Goal: Transaction & Acquisition: Purchase product/service

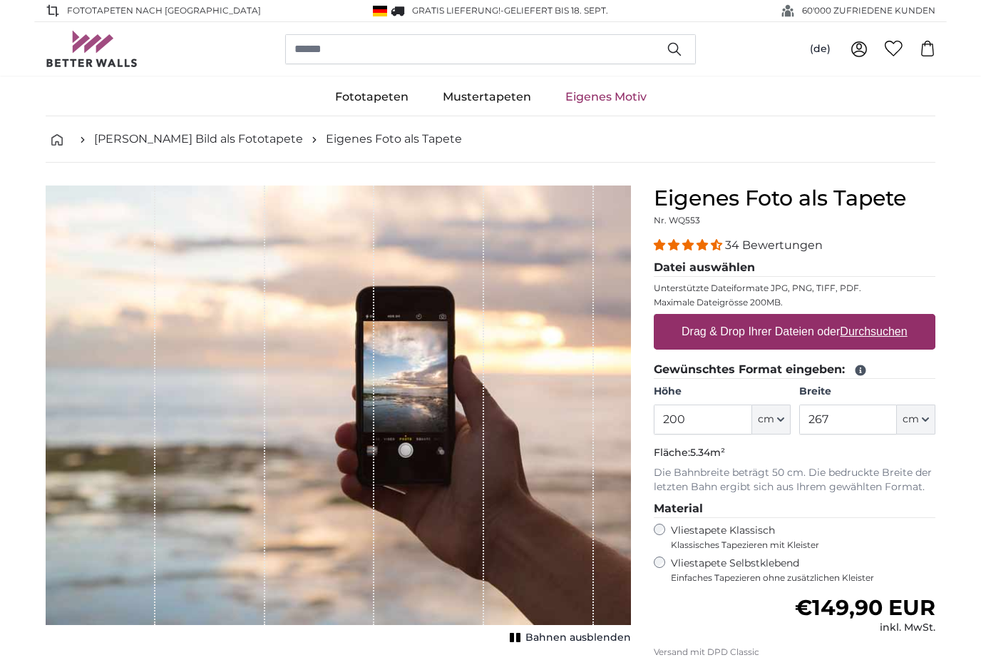
click at [782, 419] on icon "button" at bounding box center [781, 419] width 6 height 3
click at [712, 427] on input "200" at bounding box center [703, 419] width 98 height 30
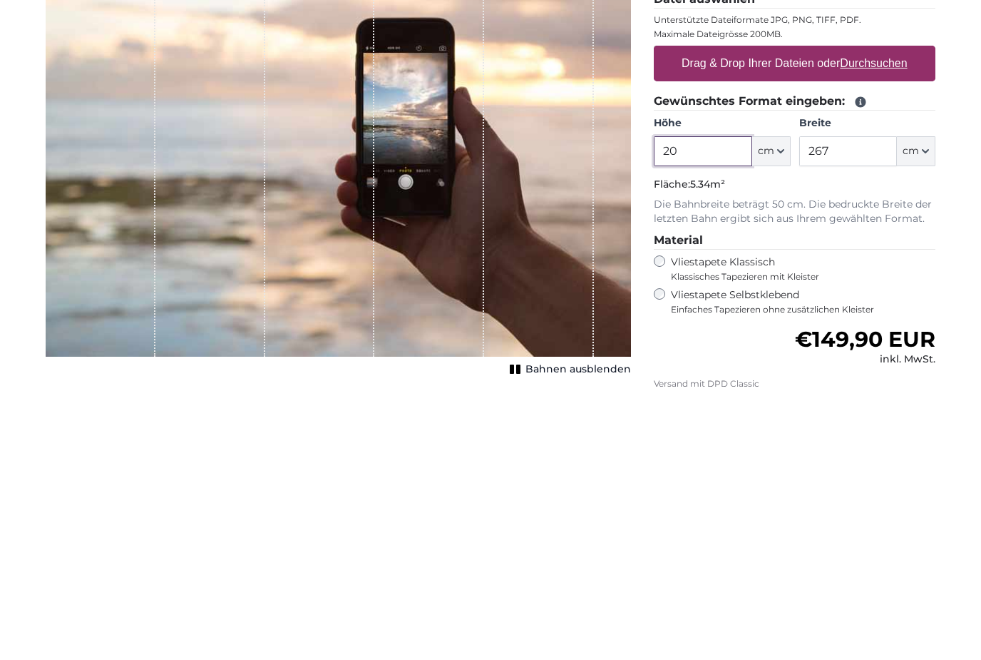
type input "2"
type input "190"
click at [868, 404] on input "267" at bounding box center [848, 419] width 98 height 30
type input "2"
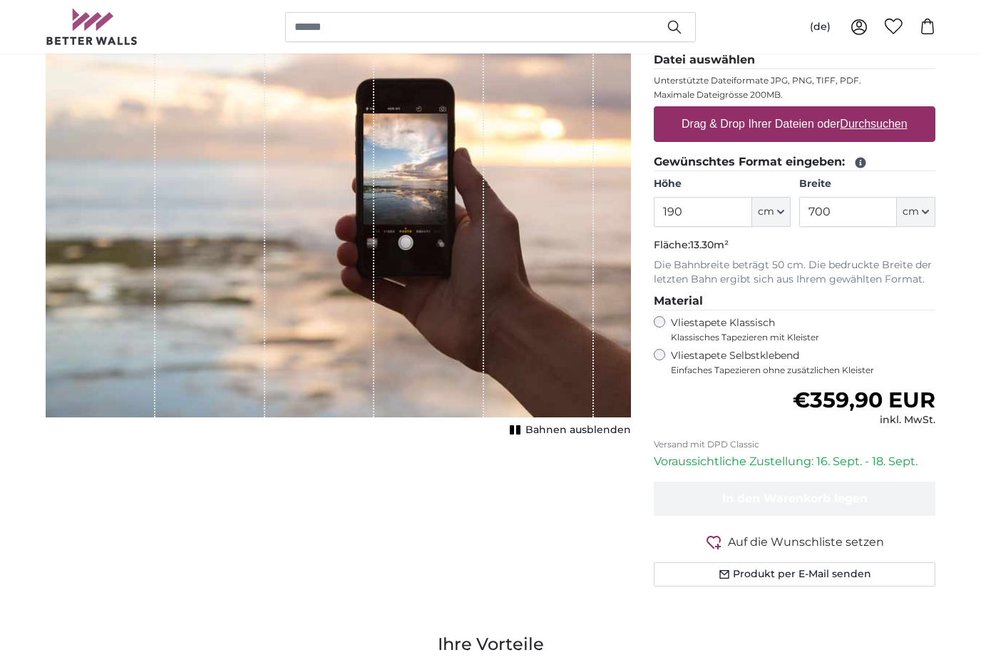
scroll to position [203, 0]
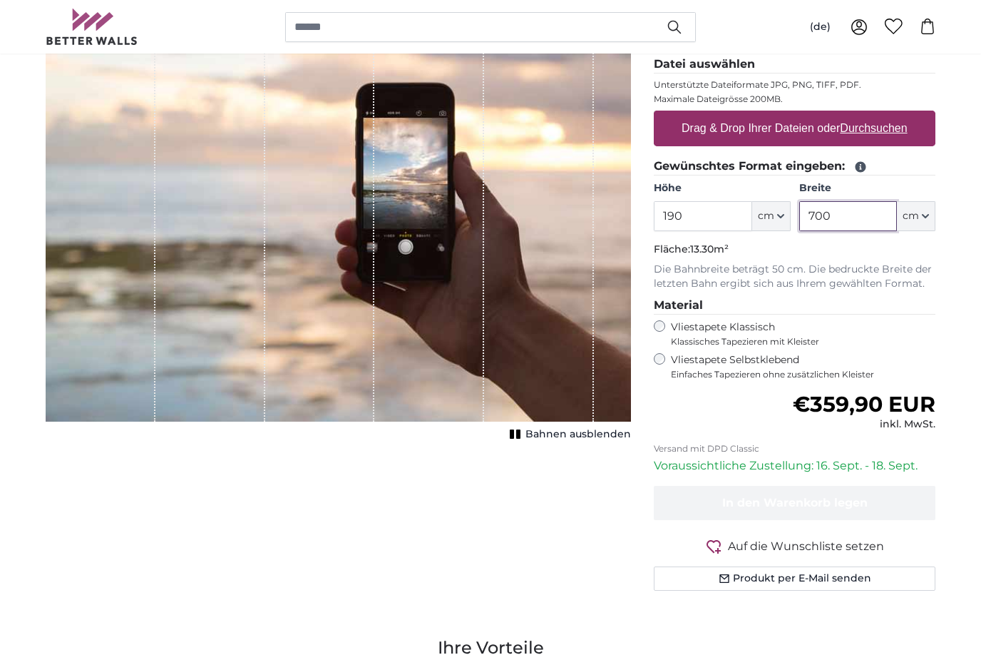
type input "700"
click at [891, 130] on u "Durchsuchen" at bounding box center [874, 128] width 67 height 12
click at [891, 115] on input "Drag & Drop Ihrer Dateien oder Durchsuchen" at bounding box center [795, 113] width 282 height 4
type input "**********"
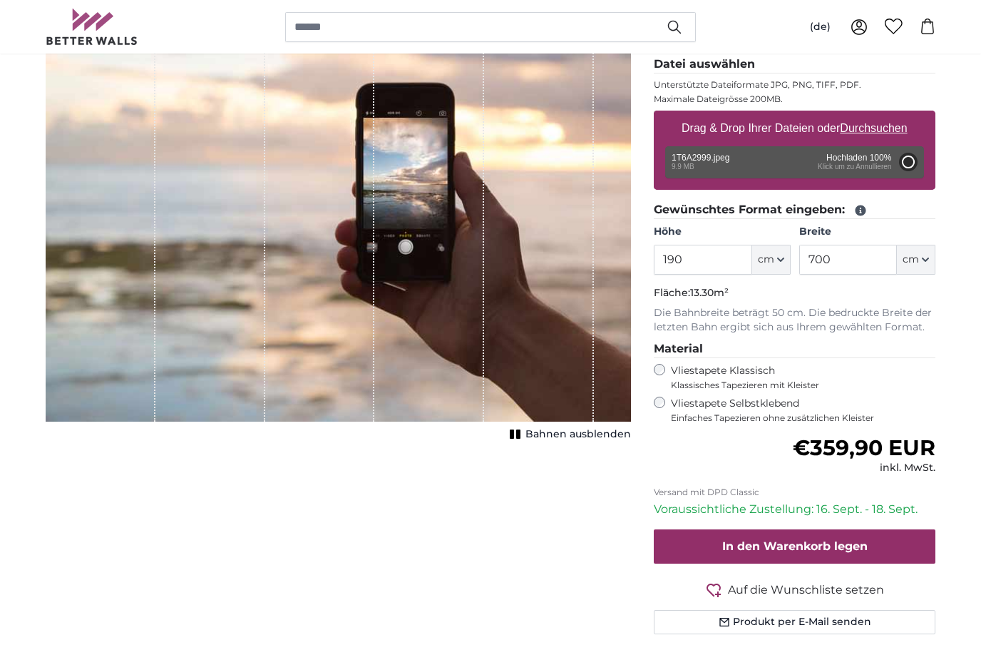
type input "200"
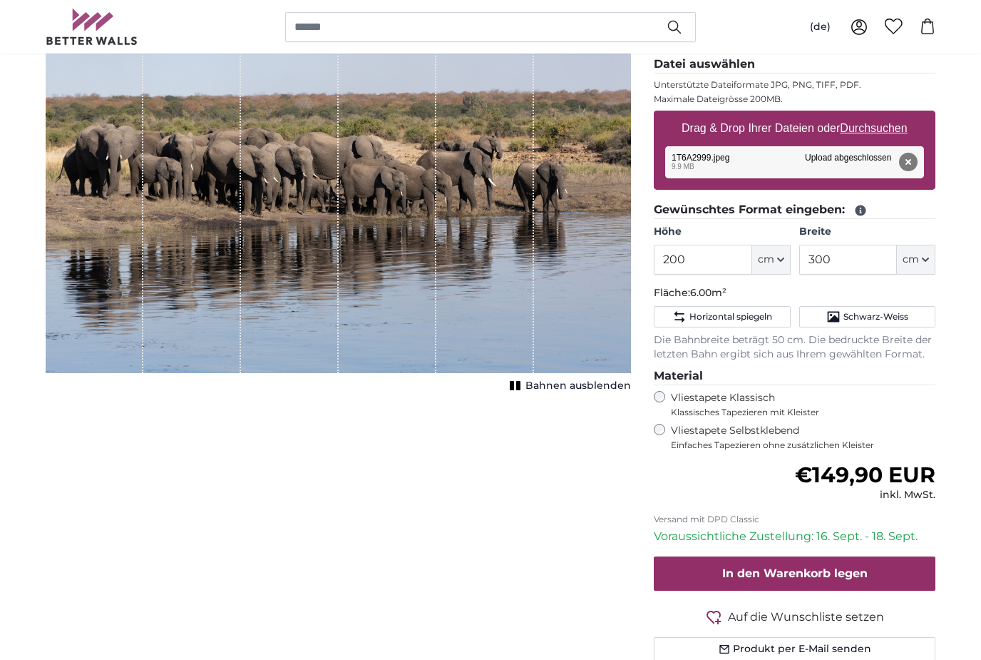
click at [918, 265] on span "cm" at bounding box center [911, 259] width 16 height 14
click at [843, 261] on input "300" at bounding box center [848, 260] width 98 height 30
type input "3"
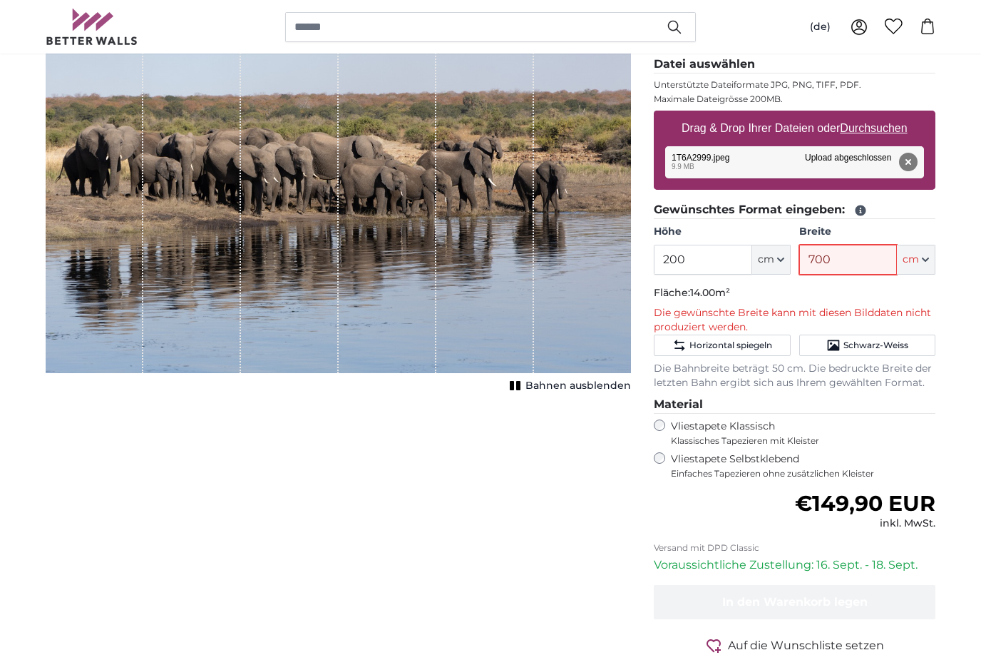
type input "700"
click at [897, 342] on span "Schwarz-Weiss" at bounding box center [876, 344] width 65 height 11
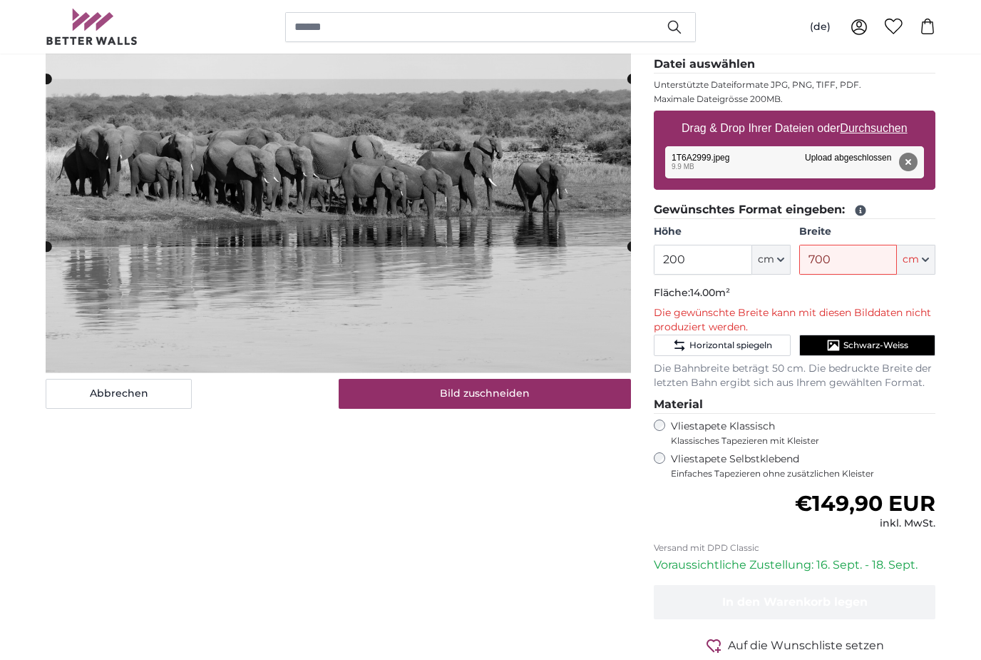
click at [888, 349] on button "Schwarz-Weiss" at bounding box center [867, 344] width 136 height 21
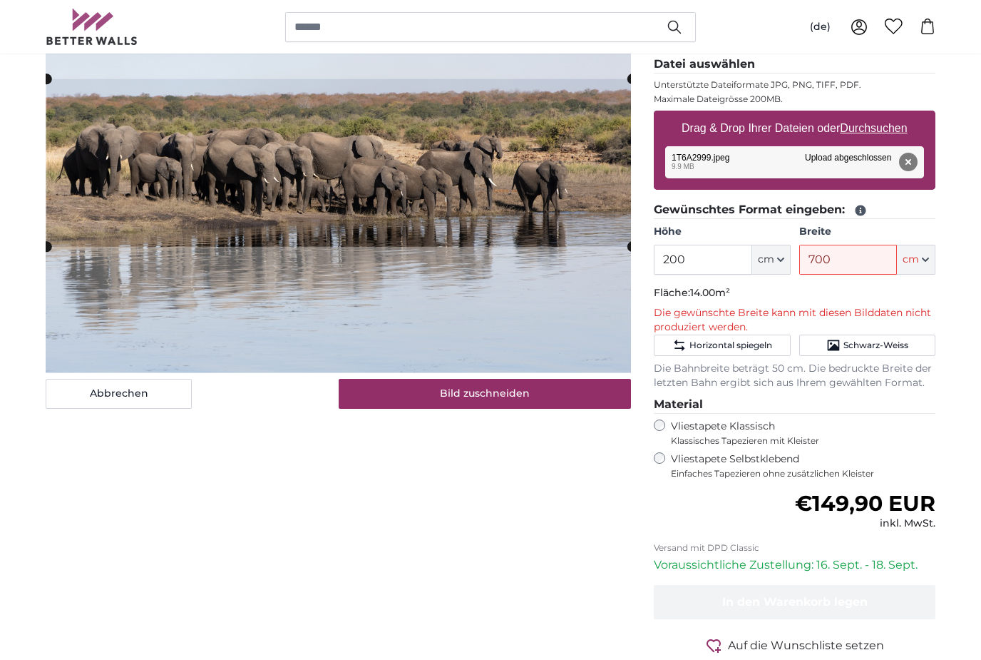
click at [369, 403] on button "Bild zuschneiden" at bounding box center [485, 394] width 293 height 30
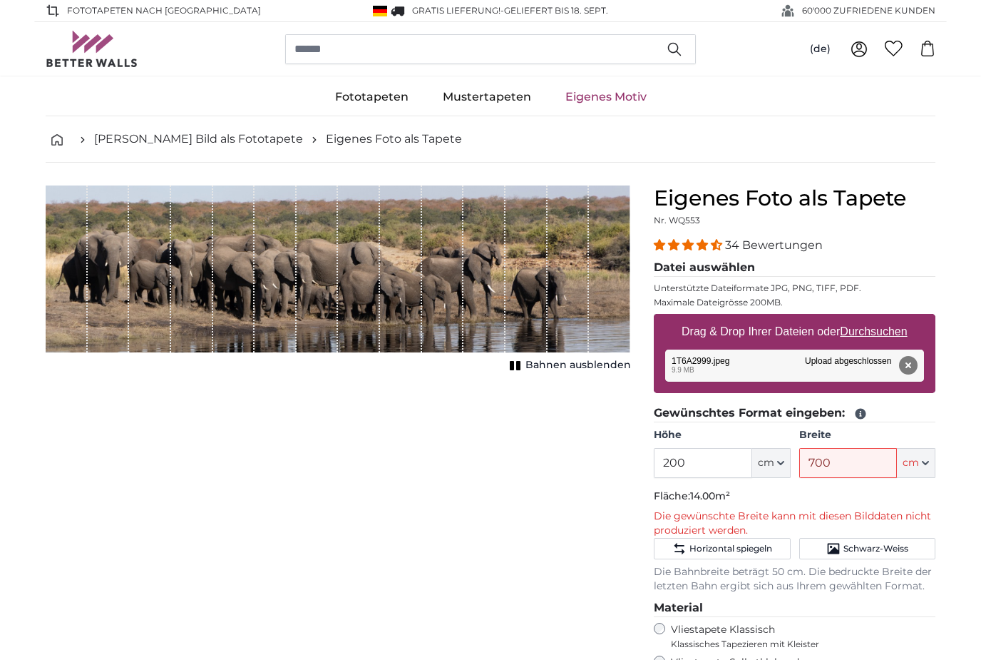
click at [610, 362] on span "Bahnen ausblenden" at bounding box center [579, 365] width 106 height 14
click at [875, 342] on label "Drag & Drop Ihrer Dateien oder Durchsuchen" at bounding box center [794, 331] width 237 height 29
click at [875, 318] on input "Drag & Drop Ihrer Dateien oder Durchsuchen" at bounding box center [795, 316] width 282 height 4
click at [891, 334] on u "Durchsuchen" at bounding box center [874, 331] width 67 height 12
click at [891, 318] on input "Drag & Drop Ihrer Dateien oder Durchsuchen" at bounding box center [795, 316] width 282 height 4
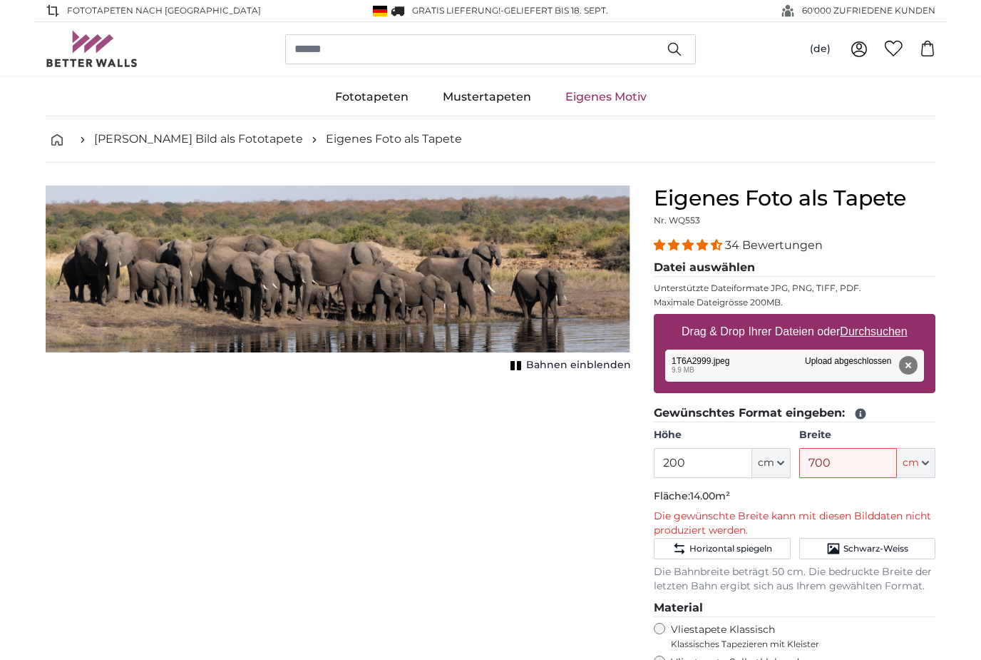
type input "**********"
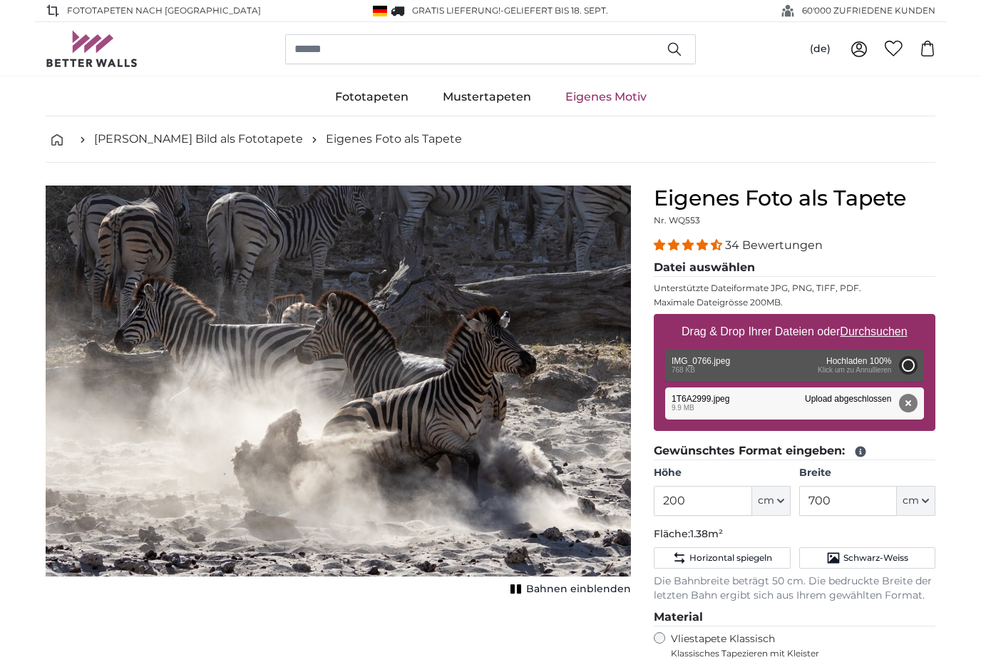
type input "96"
type input "144"
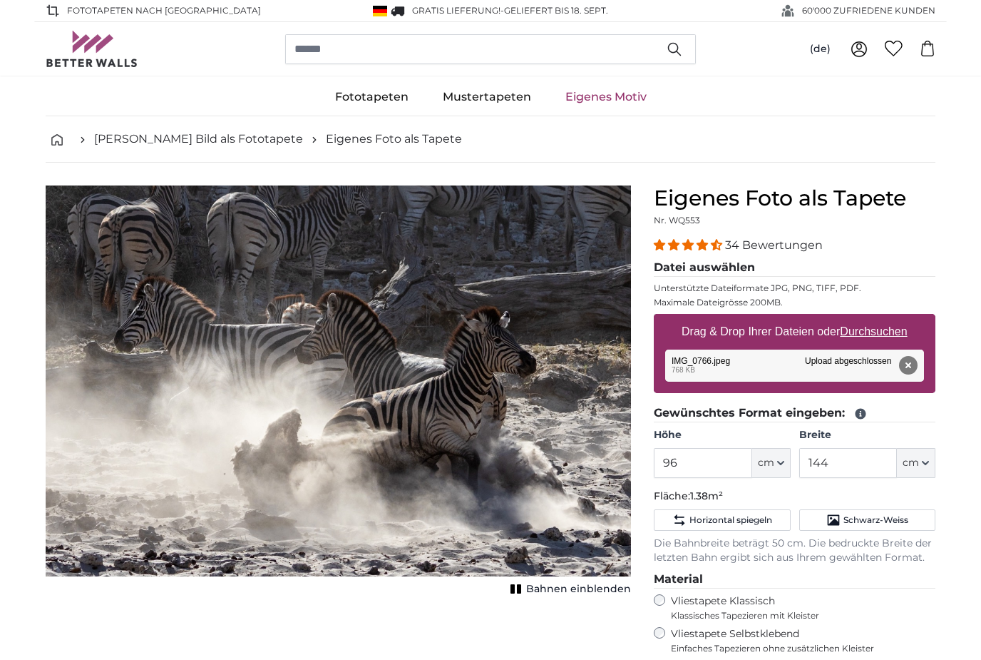
click at [766, 461] on span "cm" at bounding box center [766, 463] width 16 height 14
click at [692, 466] on input "96" at bounding box center [703, 463] width 98 height 30
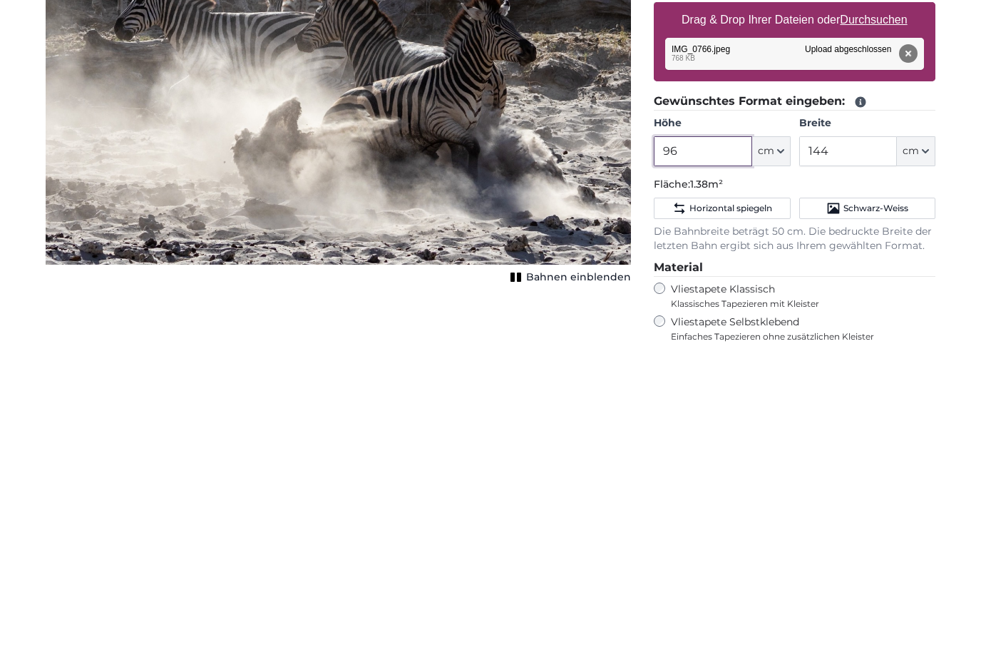
type input "9"
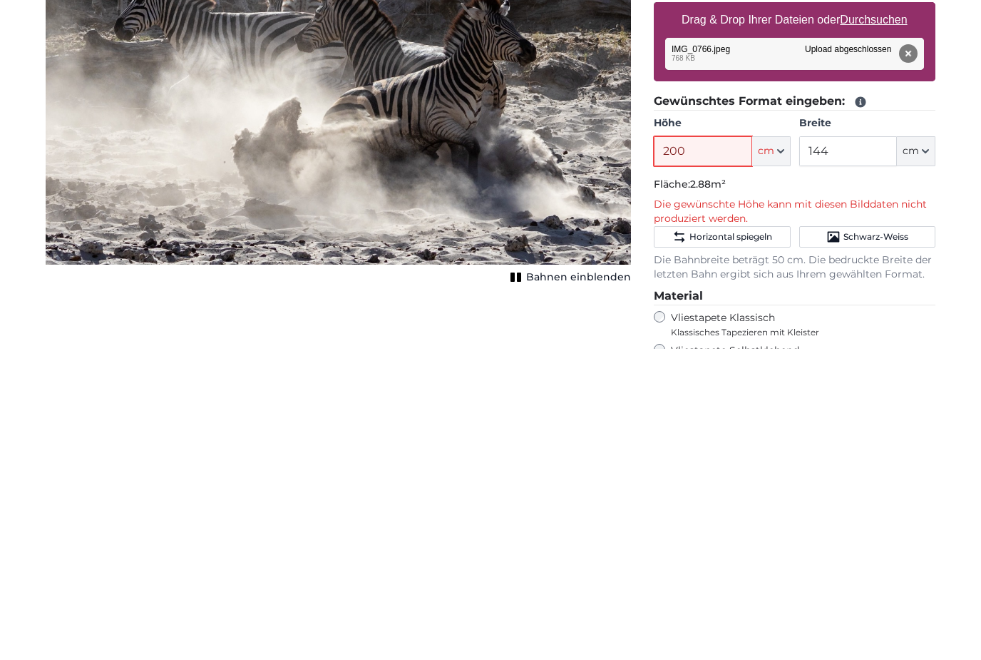
type input "200"
click at [859, 448] on input "144" at bounding box center [848, 463] width 98 height 30
type input "1"
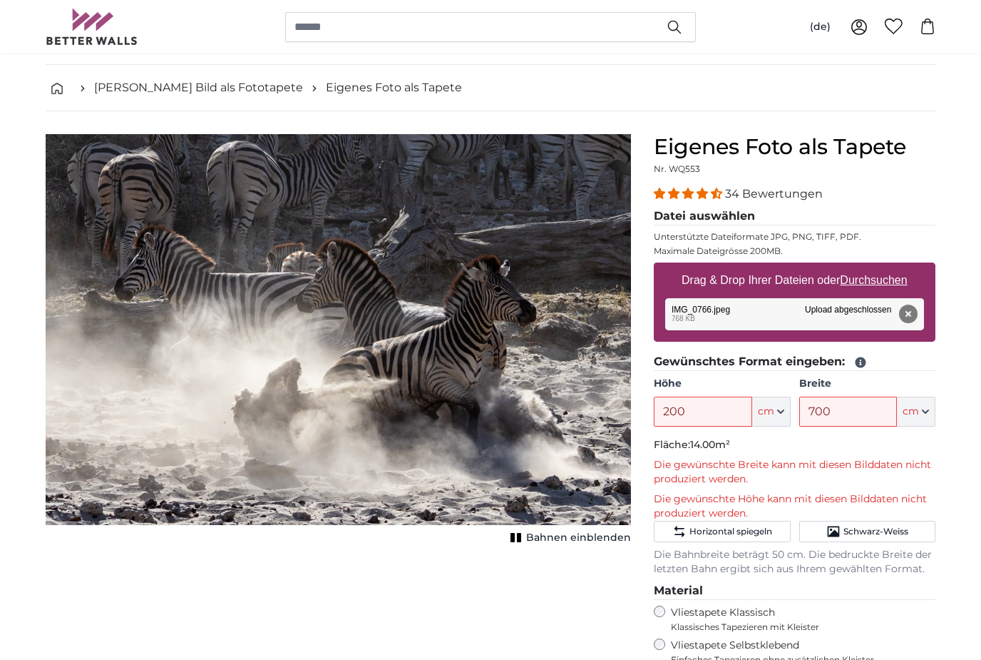
scroll to position [51, 0]
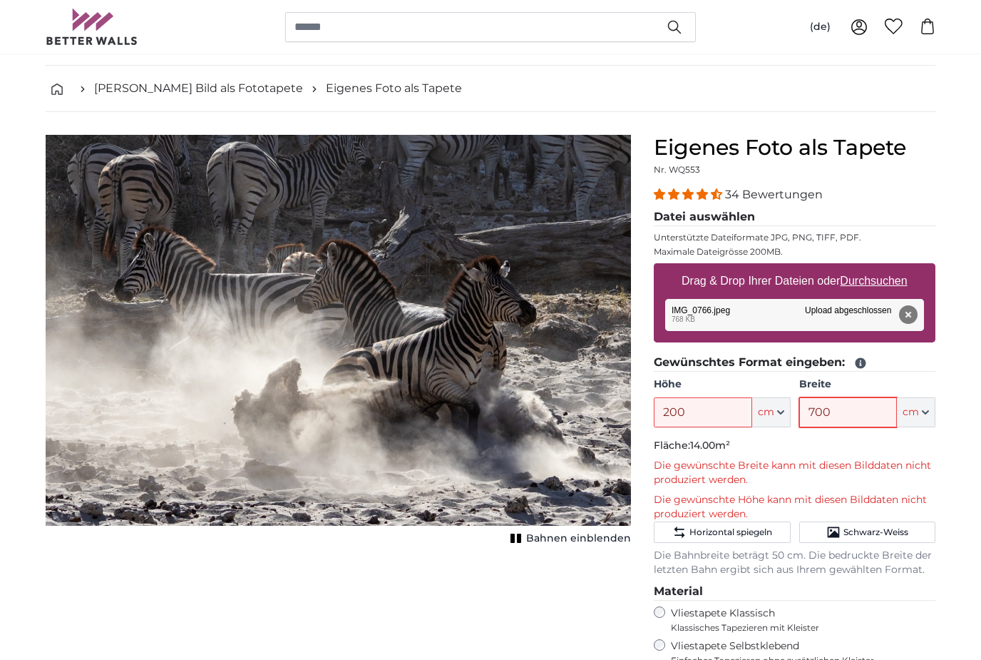
type input "700"
click at [876, 284] on u "Durchsuchen" at bounding box center [874, 281] width 67 height 12
click at [876, 267] on input "Drag & Drop Ihrer Dateien oder Durchsuchen" at bounding box center [795, 265] width 282 height 4
type input "**********"
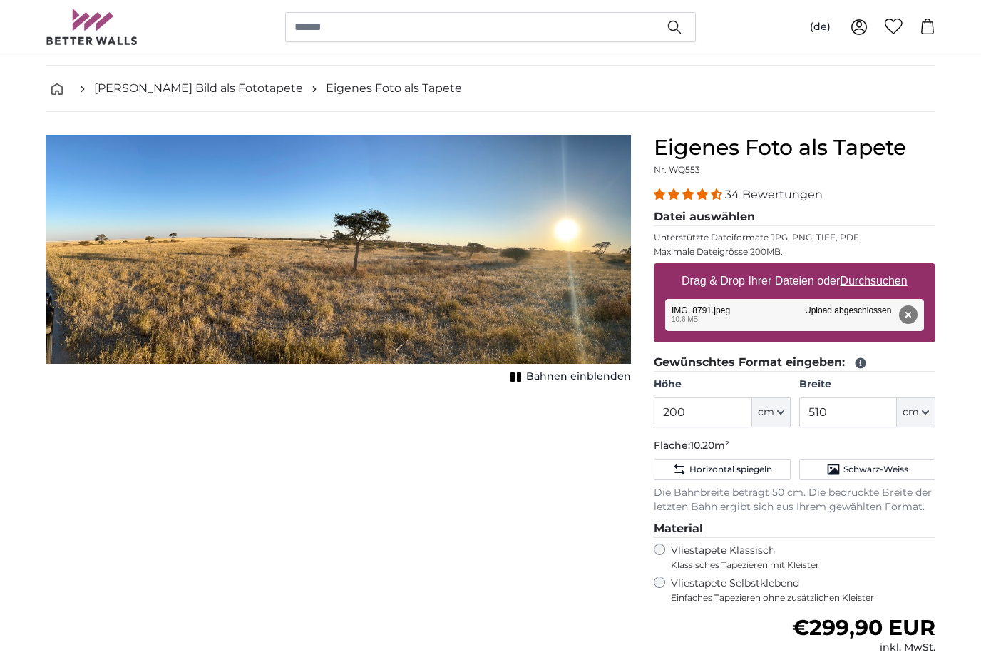
click at [918, 414] on span "cm" at bounding box center [911, 412] width 16 height 14
click at [851, 413] on input "510" at bounding box center [848, 412] width 98 height 30
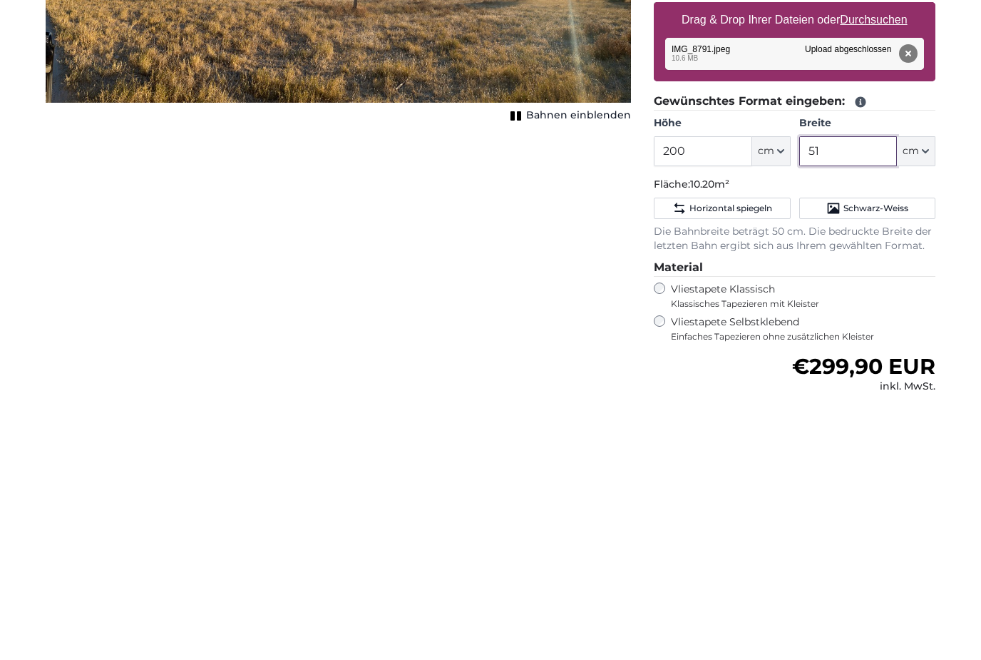
type input "5"
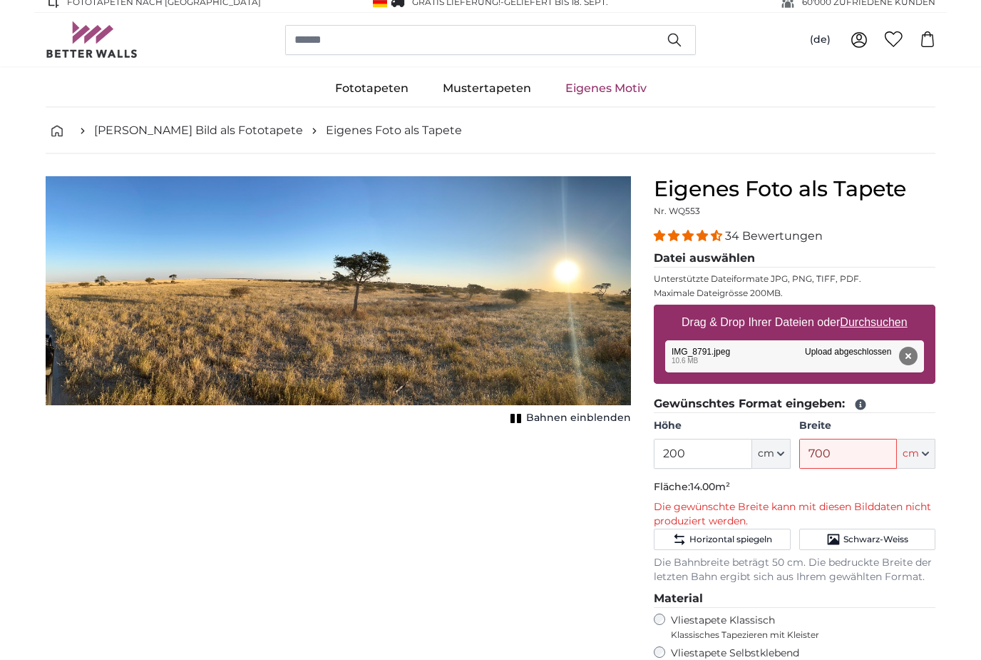
scroll to position [9, 0]
type input "700"
click at [523, 423] on icon "1 of 1" at bounding box center [516, 418] width 14 height 11
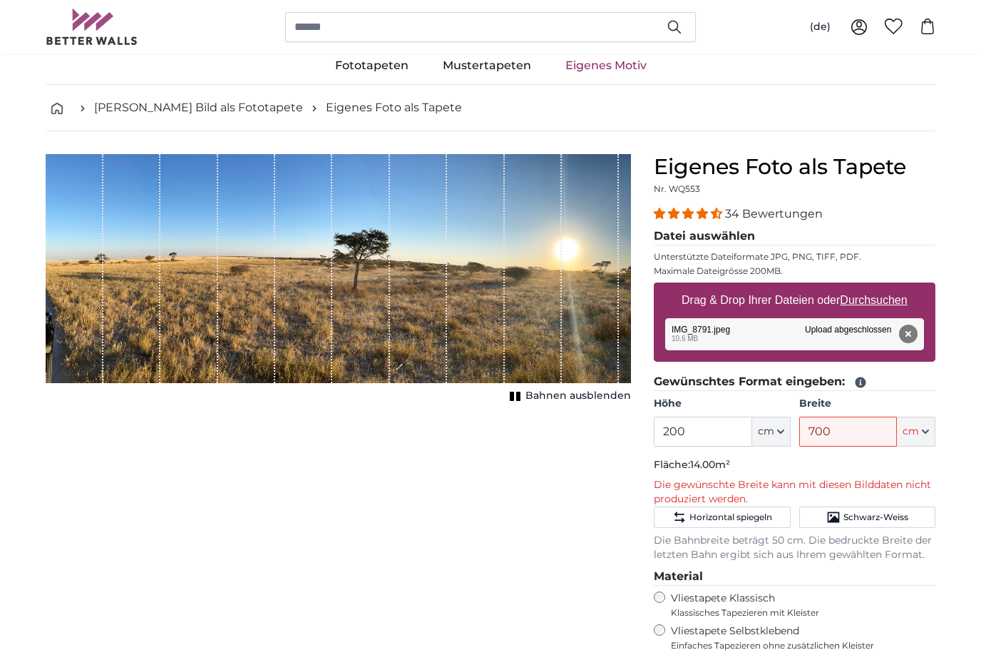
scroll to position [34, 0]
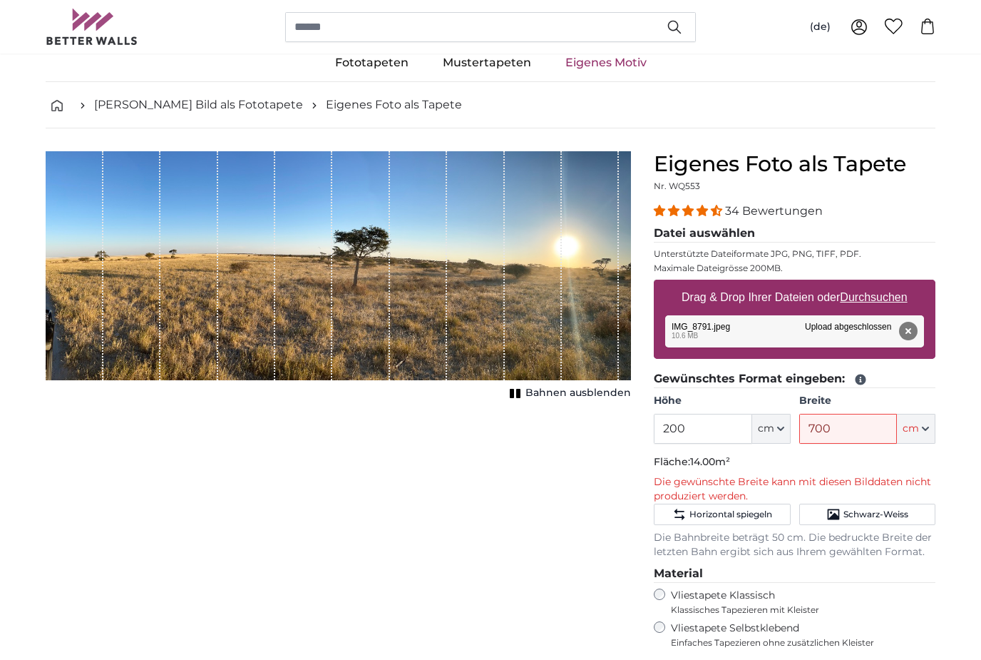
click at [866, 377] on icon at bounding box center [860, 379] width 13 height 13
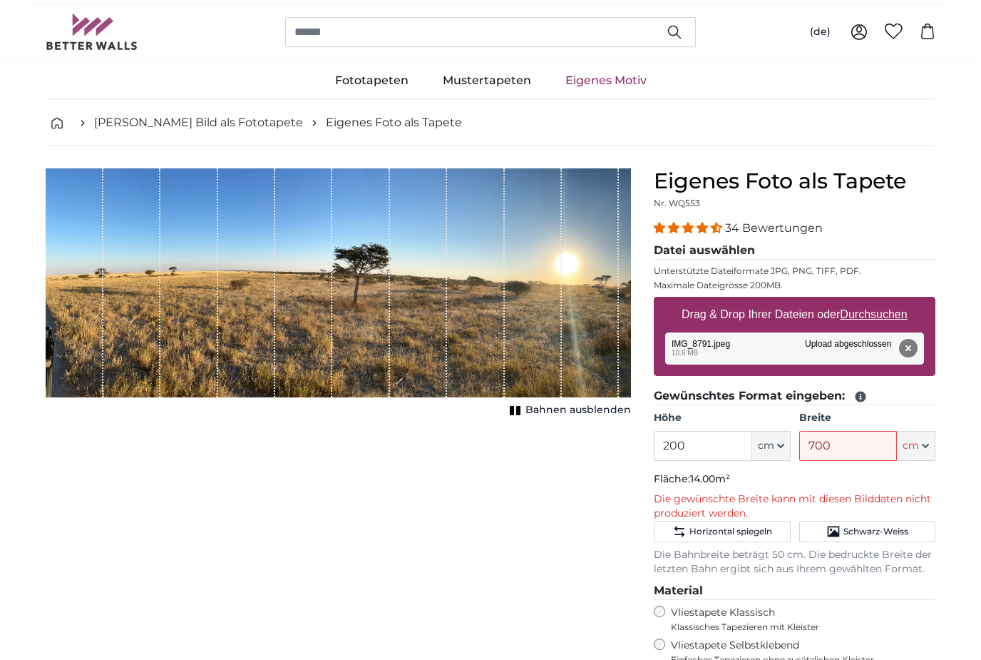
scroll to position [0, 0]
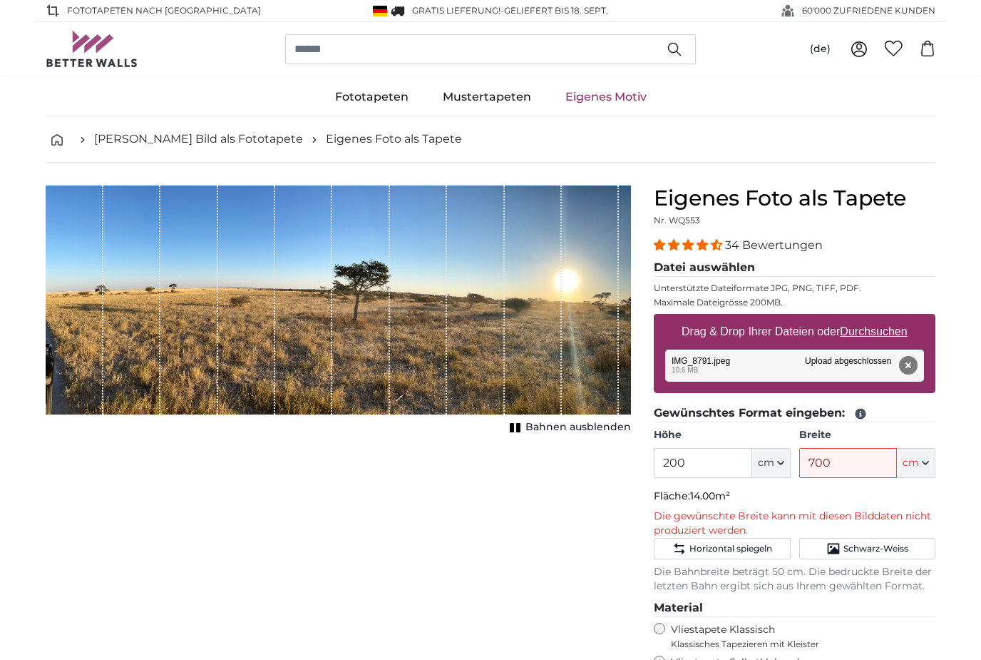
click at [896, 332] on u "Durchsuchen" at bounding box center [874, 331] width 67 height 12
click at [896, 318] on input "Drag & Drop Ihrer Dateien oder Durchsuchen" at bounding box center [795, 316] width 282 height 4
type input "**********"
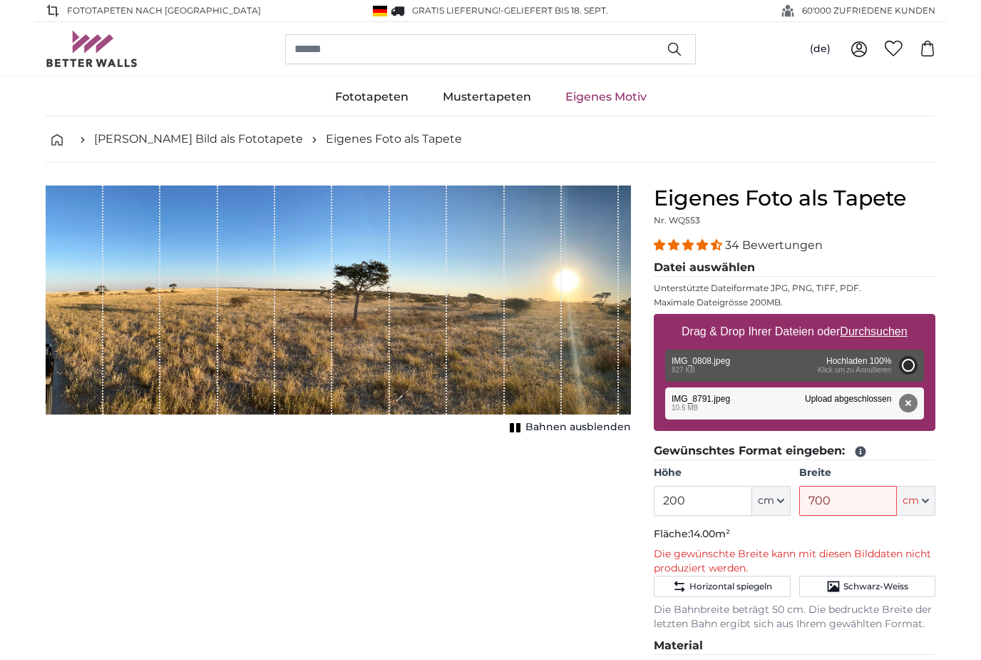
type input "96"
type input "144"
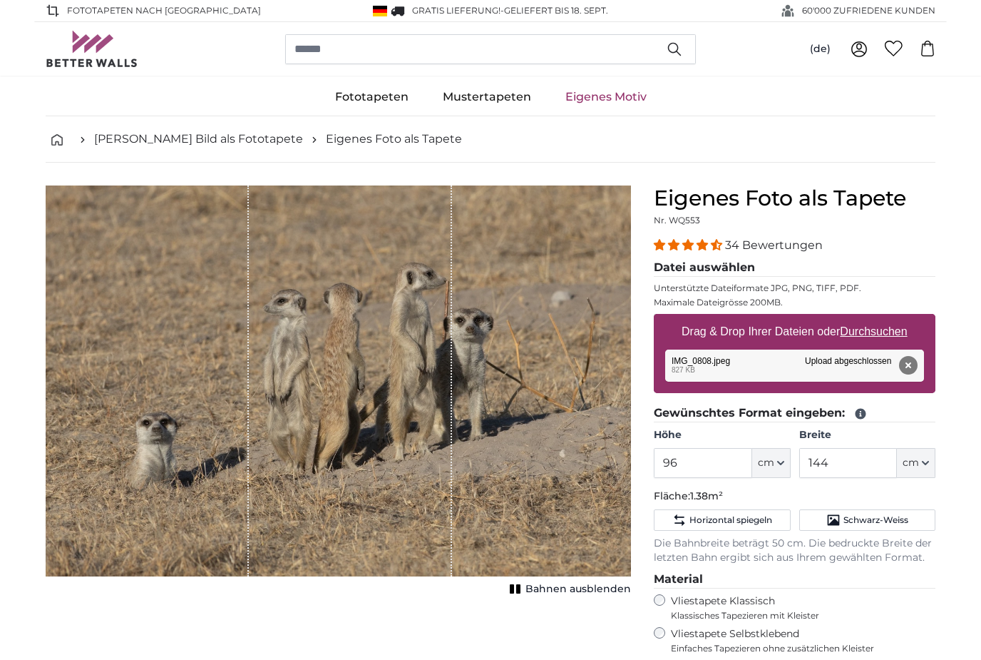
click at [891, 330] on u "Durchsuchen" at bounding box center [874, 331] width 67 height 12
click at [891, 318] on input "Drag & Drop Ihrer Dateien oder Durchsuchen" at bounding box center [795, 316] width 282 height 4
type input "**********"
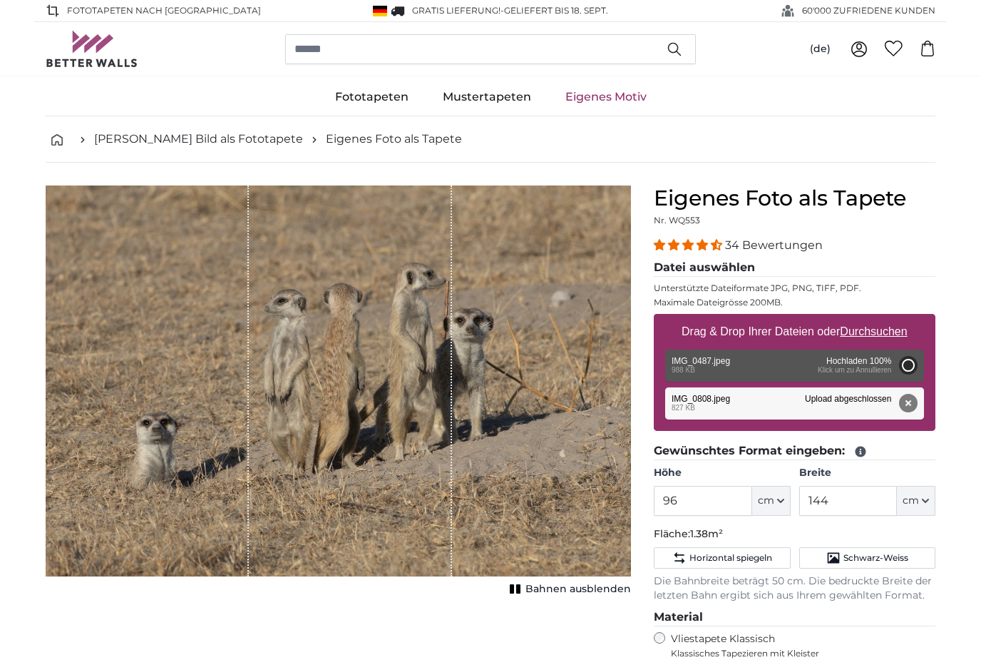
type input "166"
type input "220.8"
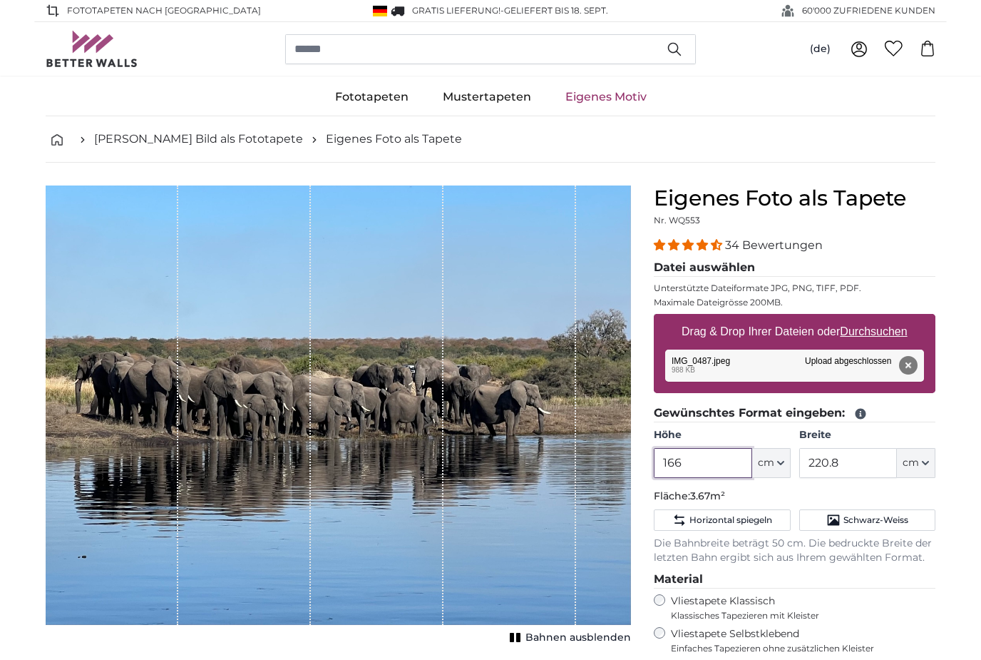
click at [726, 460] on input "166" at bounding box center [703, 463] width 98 height 30
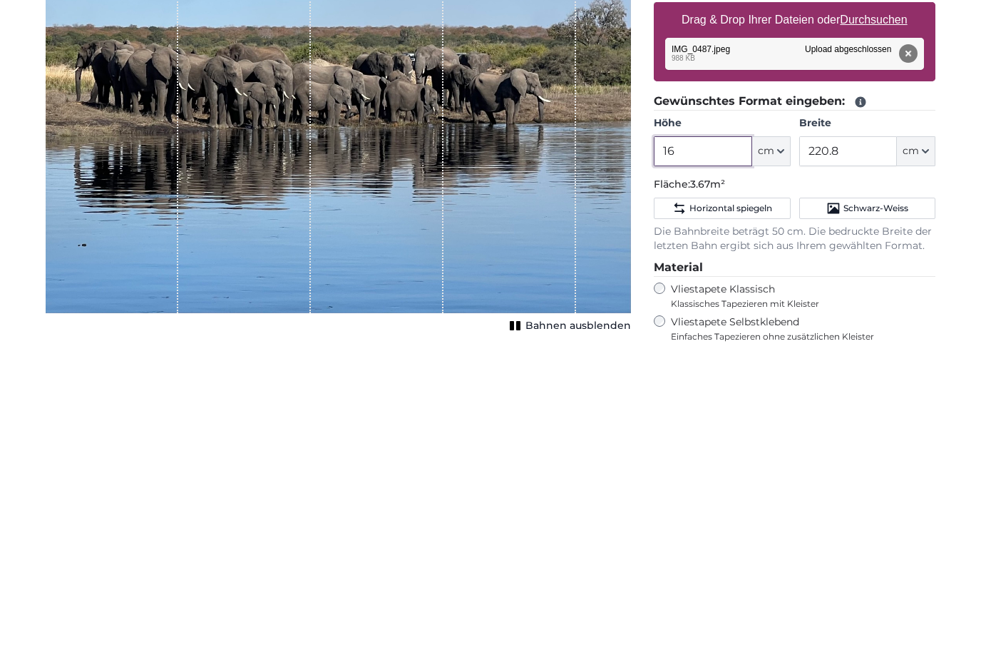
type input "1"
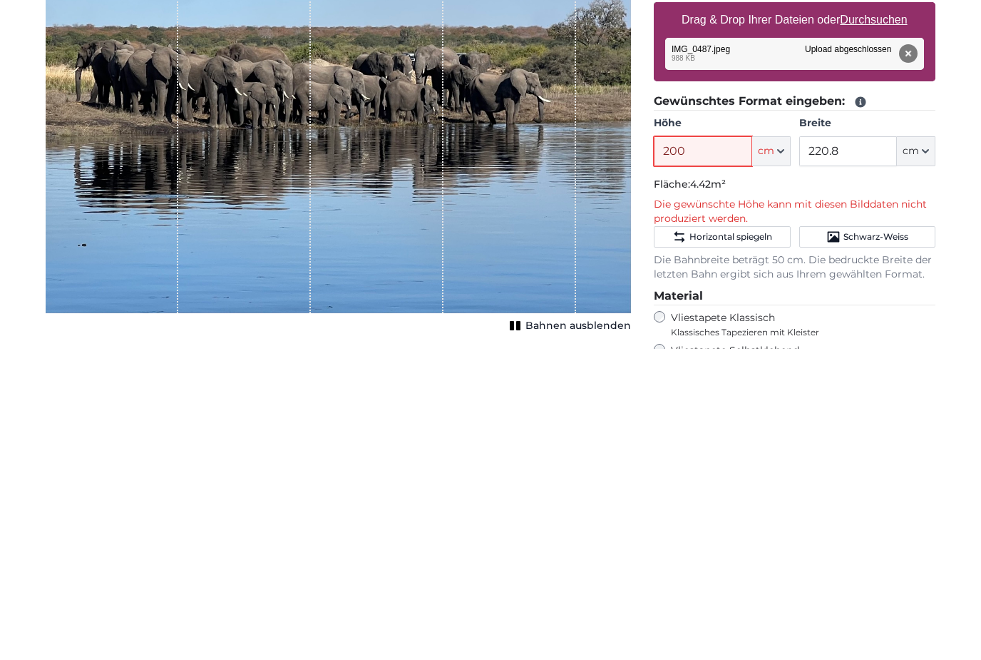
type input "200"
click at [861, 448] on input "220.8" at bounding box center [848, 463] width 98 height 30
type input "2"
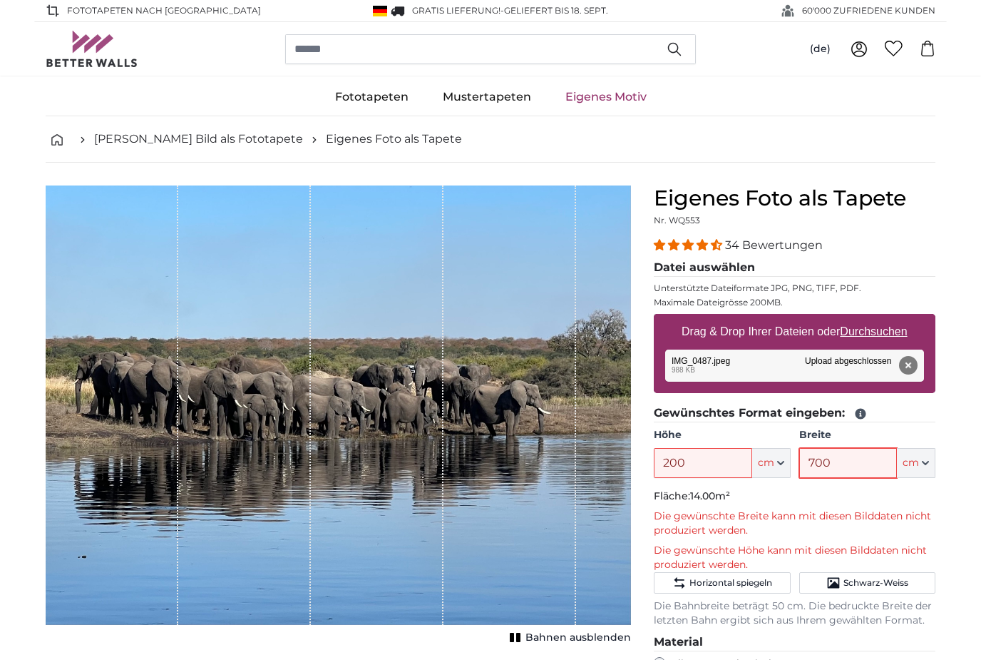
type input "700"
click at [898, 329] on u "Durchsuchen" at bounding box center [874, 331] width 67 height 12
click at [898, 318] on input "Drag & Drop Ihrer Dateien oder Durchsuchen" at bounding box center [795, 316] width 282 height 4
